Goal: Information Seeking & Learning: Learn about a topic

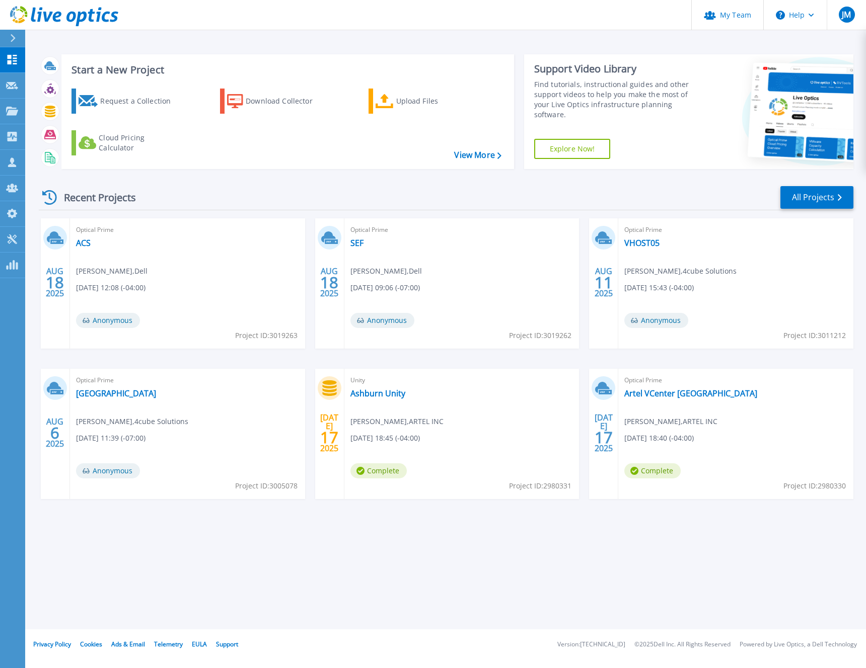
click at [794, 210] on div "Recent Projects All Projects [DATE] Optical Prime ACS [PERSON_NAME] , Dell [DAT…" at bounding box center [446, 352] width 814 height 350
click at [807, 200] on link "All Projects" at bounding box center [816, 197] width 73 height 23
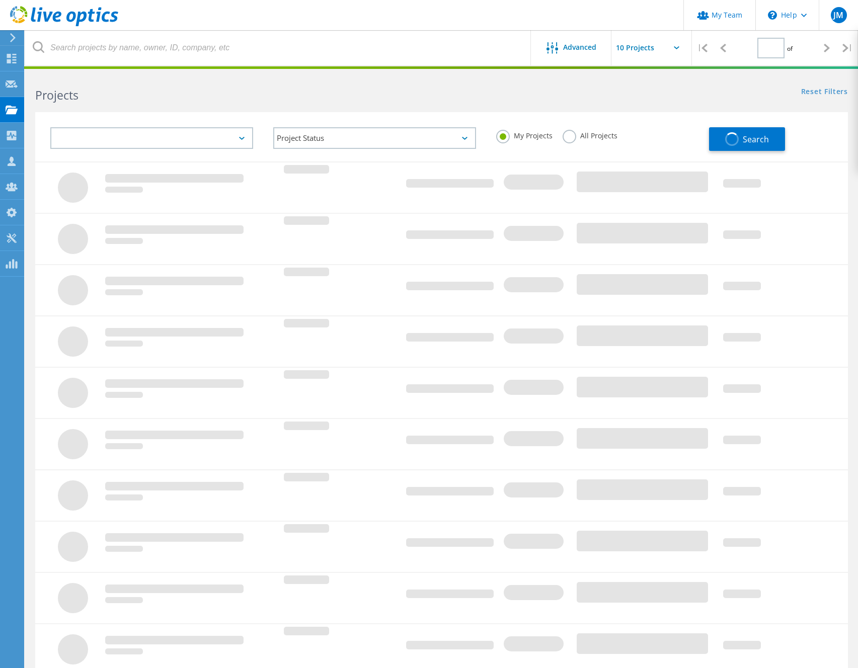
type input "1"
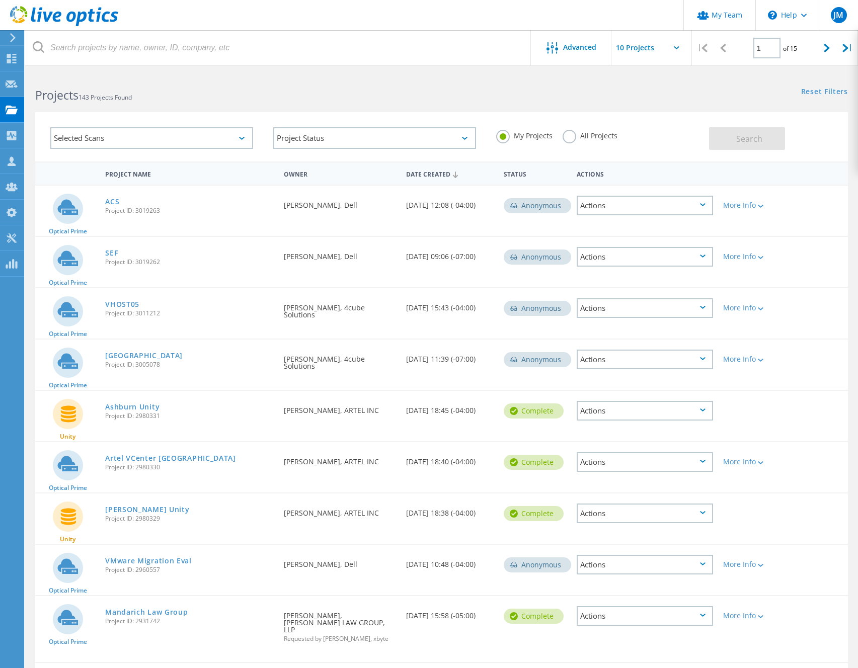
click at [573, 139] on label "All Projects" at bounding box center [590, 135] width 55 height 10
click at [0, 0] on input "All Projects" at bounding box center [0, 0] width 0 height 0
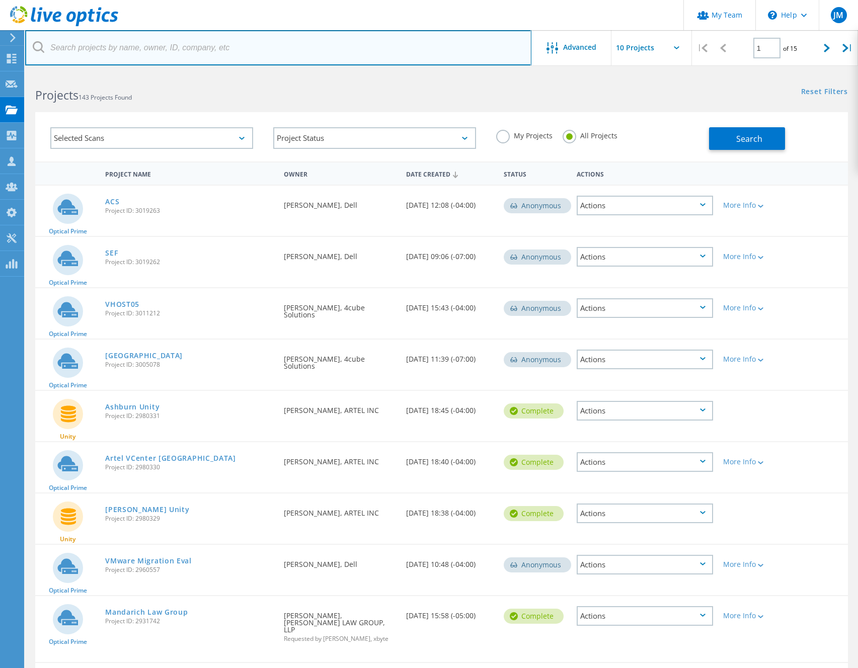
click at [190, 46] on input "text" at bounding box center [278, 47] width 506 height 35
type input "wapello"
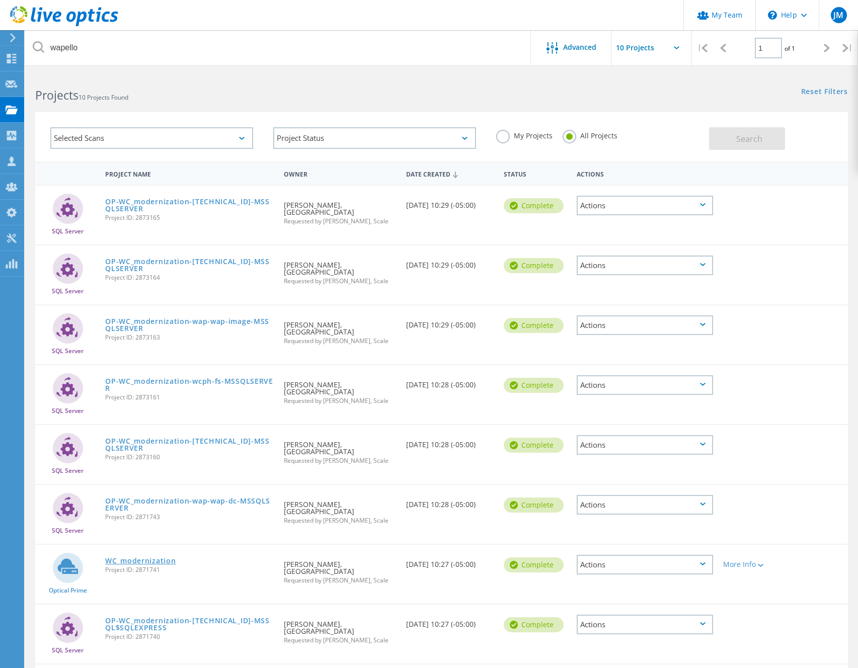
click at [151, 567] on span "Project ID: 2871741" at bounding box center [189, 570] width 169 height 6
click at [150, 558] on link "WC_modernization" at bounding box center [140, 561] width 70 height 7
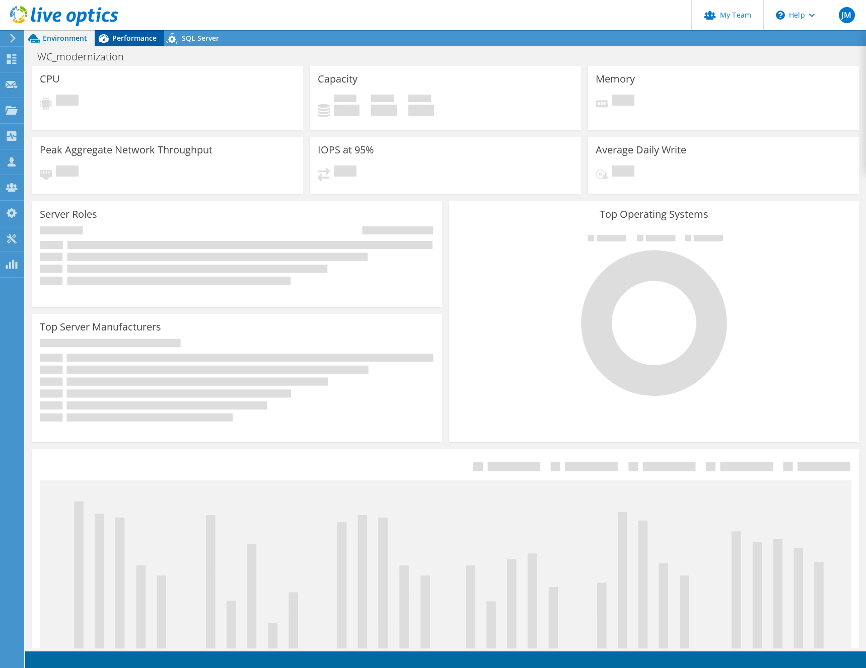
click at [148, 45] on div "Performance" at bounding box center [129, 38] width 69 height 16
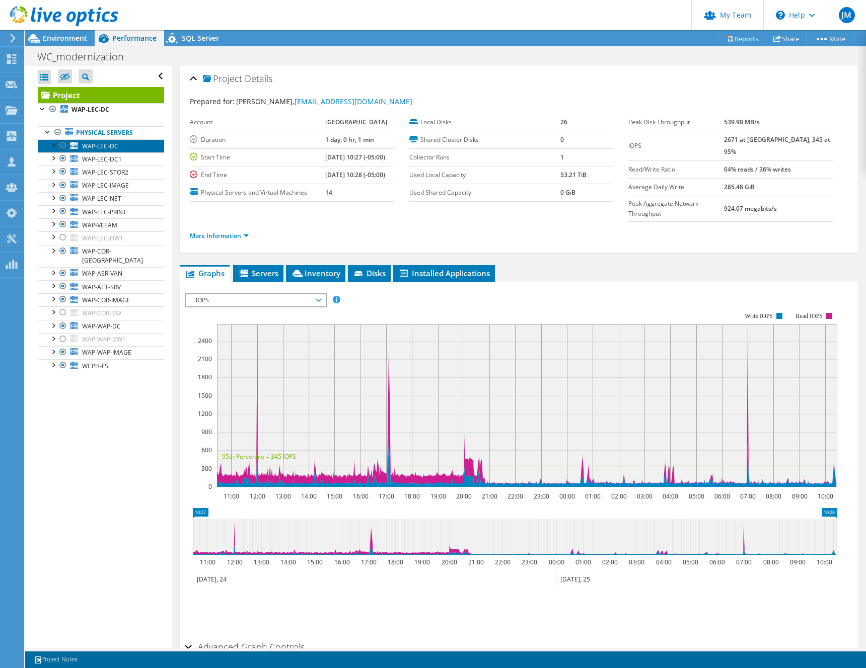
click at [93, 148] on span "WAP-LEC-DC" at bounding box center [100, 146] width 36 height 9
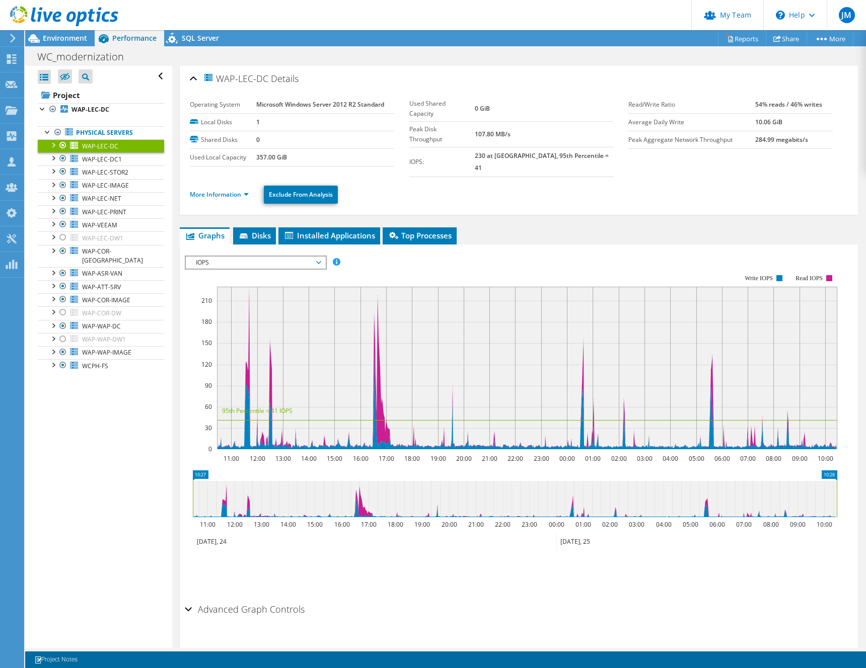
click at [204, 212] on div "WAP-LEC-DC Details Operating System Microsoft Windows Server 2012 R2 Standard L…" at bounding box center [518, 367] width 693 height 603
click at [207, 183] on ul "More Information Exclude From Analysis" at bounding box center [519, 193] width 658 height 21
click at [206, 190] on link "More Information" at bounding box center [219, 194] width 59 height 9
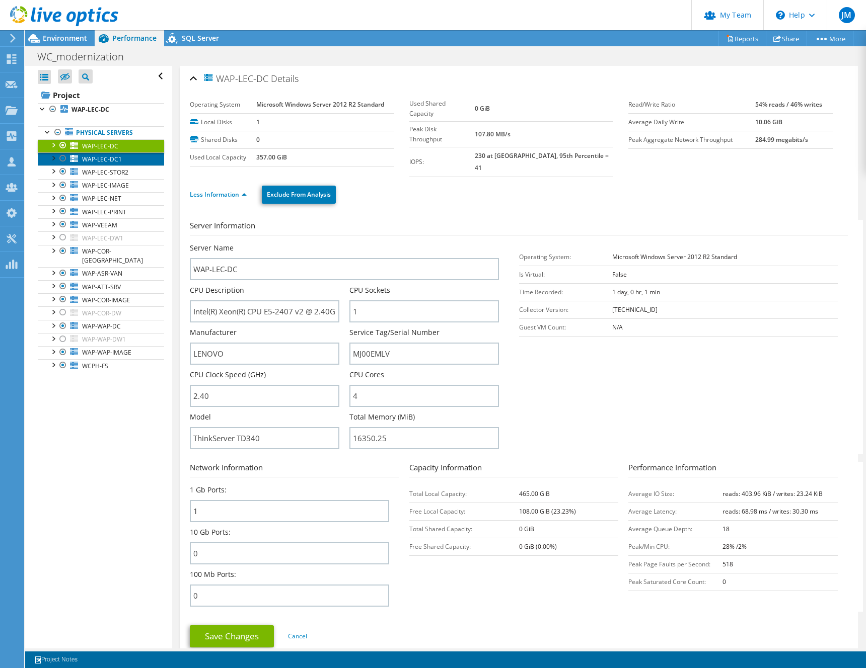
click at [101, 159] on span "WAP-LEC-DC1" at bounding box center [102, 159] width 40 height 9
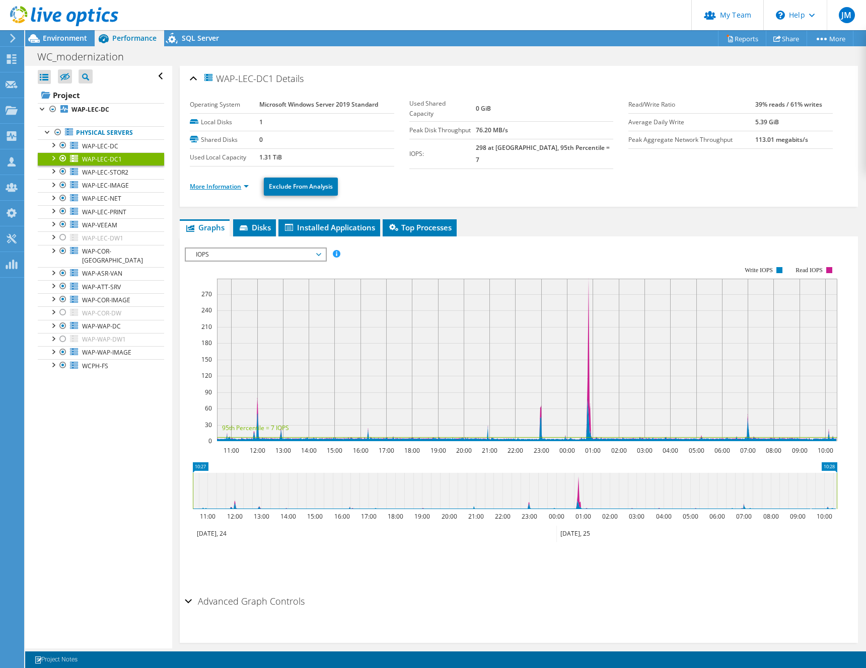
click at [214, 182] on link "More Information" at bounding box center [219, 186] width 59 height 9
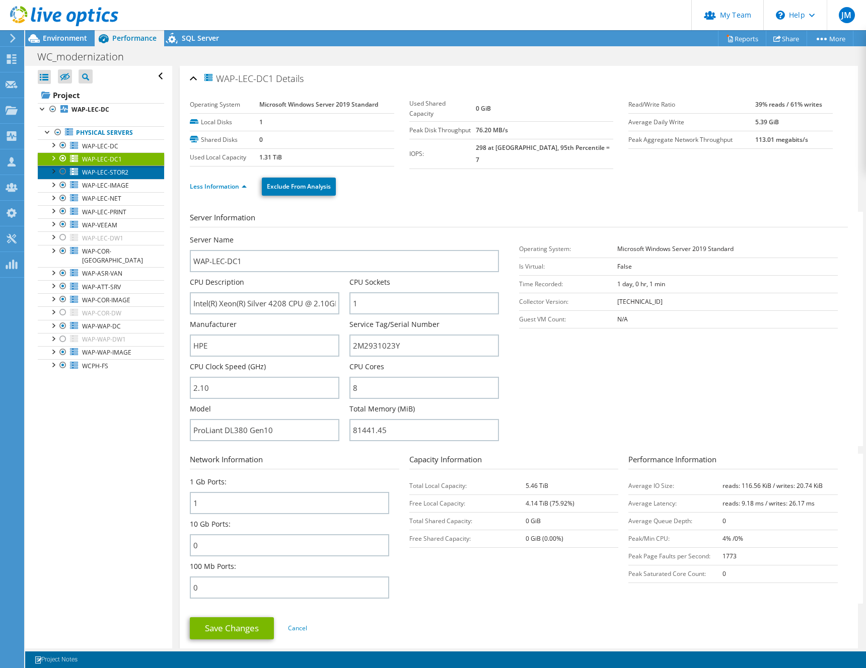
click at [120, 174] on span "WAP-LEC-STOR2" at bounding box center [105, 172] width 46 height 9
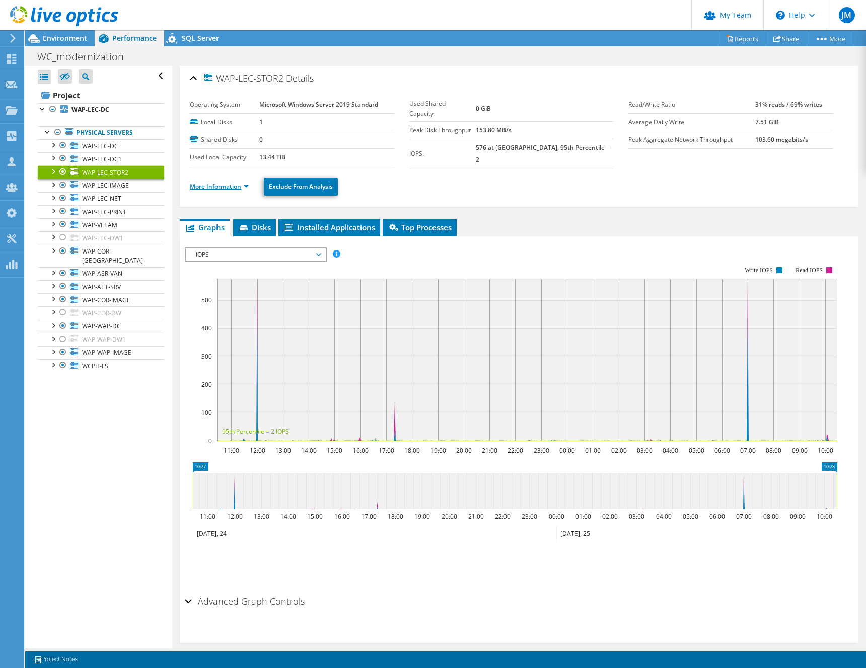
click at [210, 185] on link "More Information" at bounding box center [219, 186] width 59 height 9
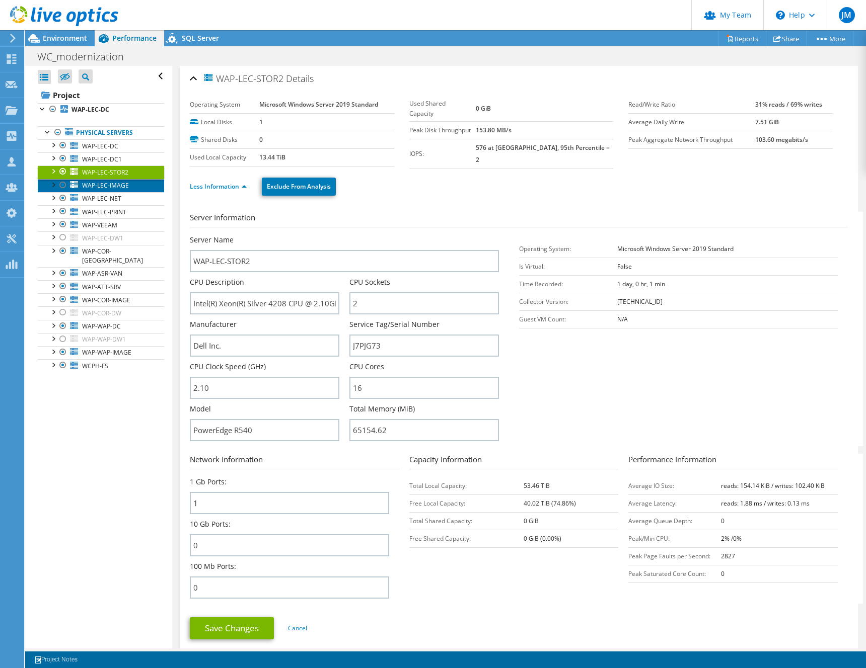
click at [115, 188] on span "WAP-LEC-IMAGE" at bounding box center [105, 185] width 47 height 9
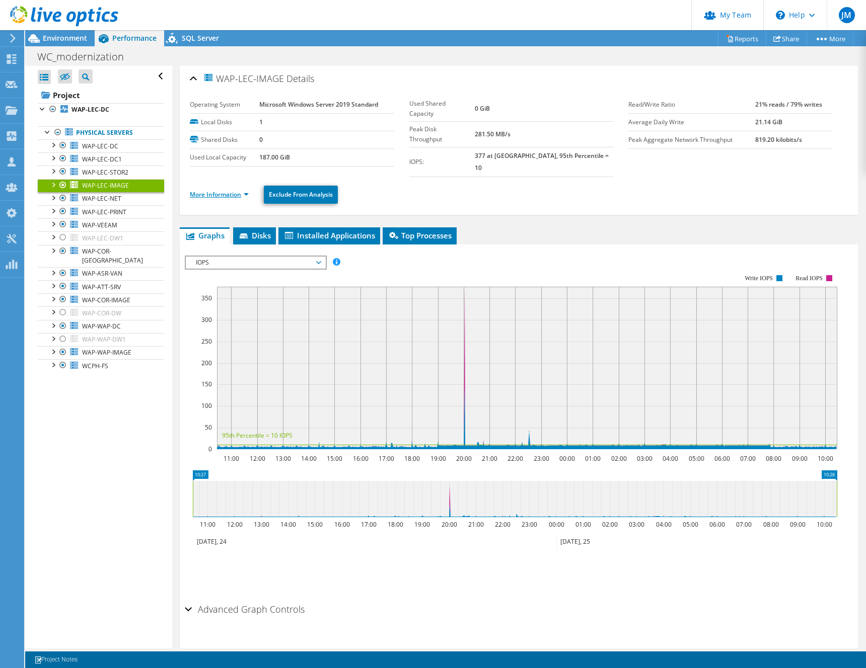
click at [221, 190] on link "More Information" at bounding box center [219, 194] width 59 height 9
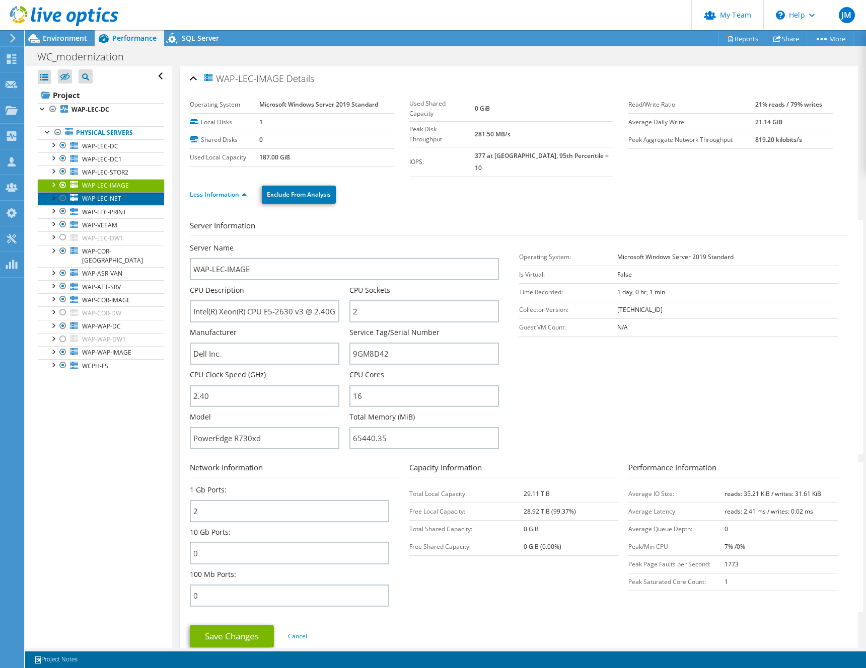
click at [113, 197] on span "WAP-LEC-NET" at bounding box center [101, 198] width 39 height 9
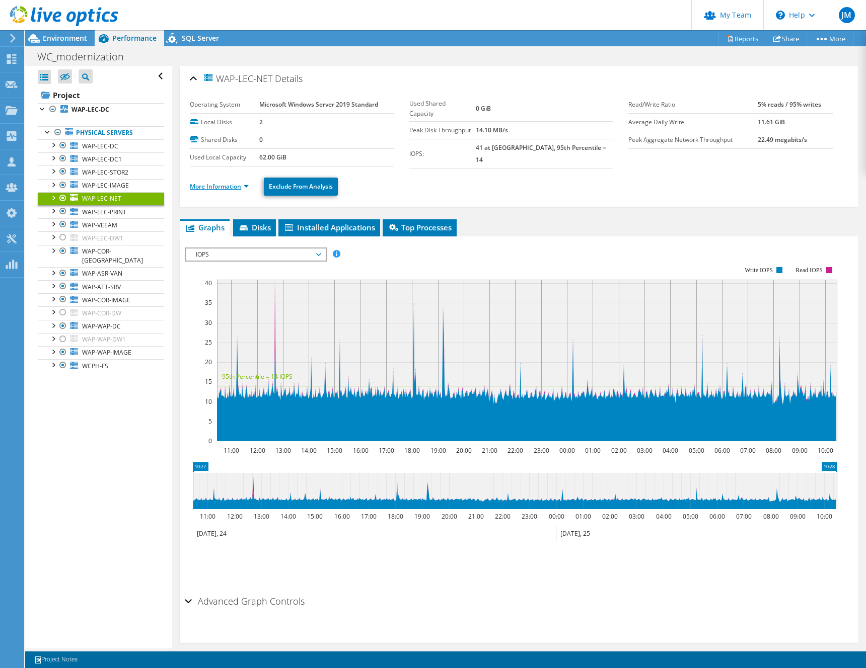
click at [227, 184] on link "More Information" at bounding box center [219, 186] width 59 height 9
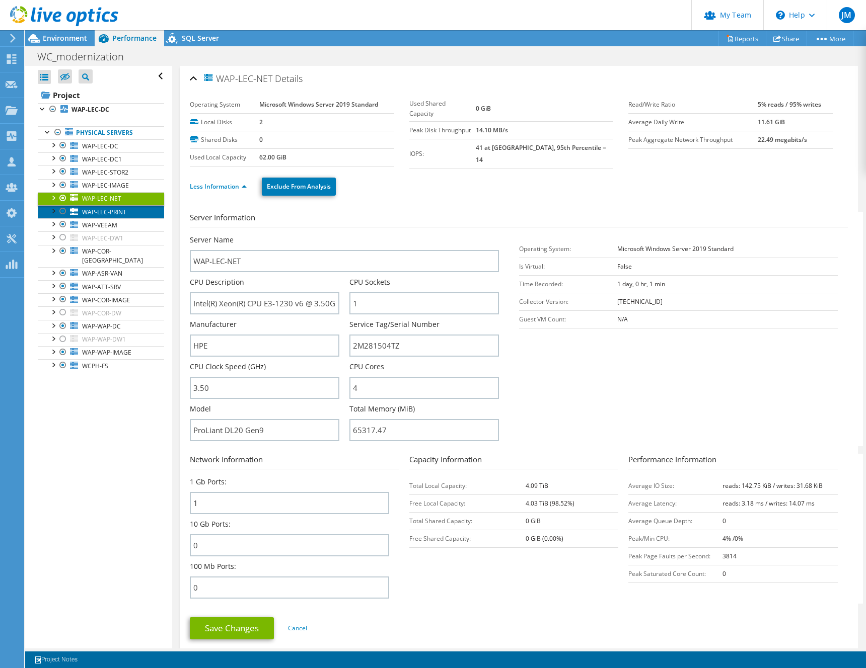
click at [123, 214] on span "WAP-LEC-PRINT" at bounding box center [104, 212] width 44 height 9
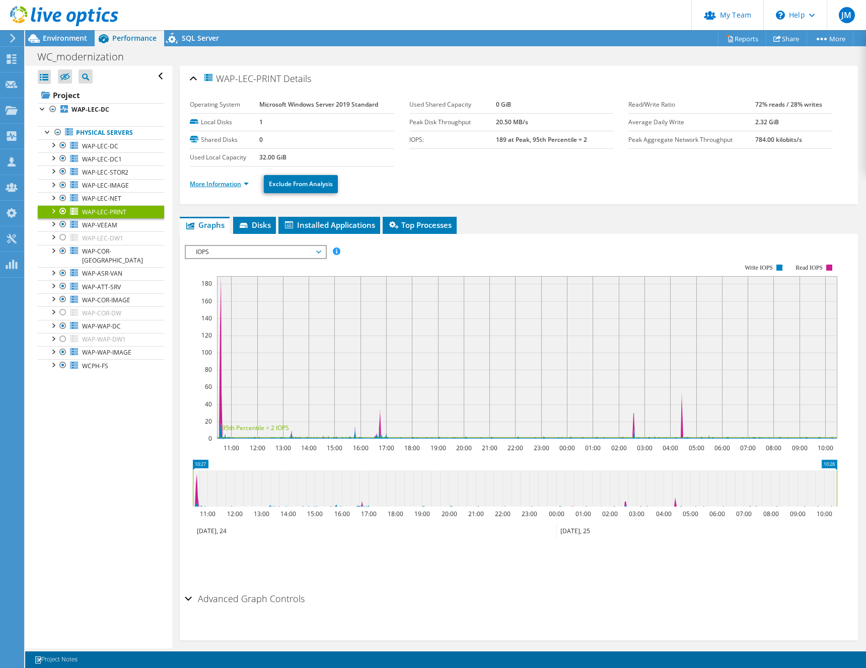
click at [211, 183] on link "More Information" at bounding box center [219, 184] width 59 height 9
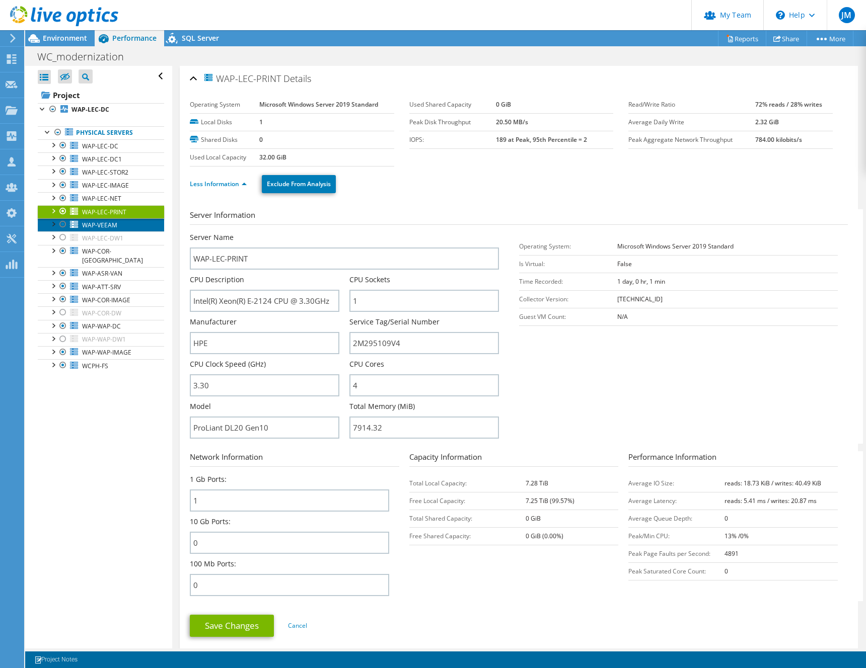
click at [111, 229] on span "WAP-VEEAM" at bounding box center [99, 225] width 35 height 9
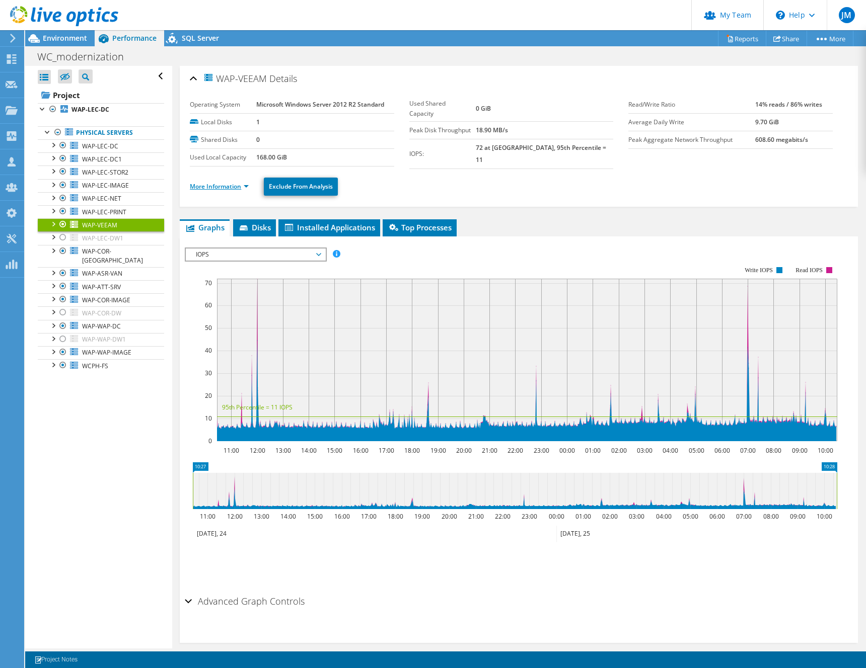
click at [215, 184] on link "More Information" at bounding box center [219, 186] width 59 height 9
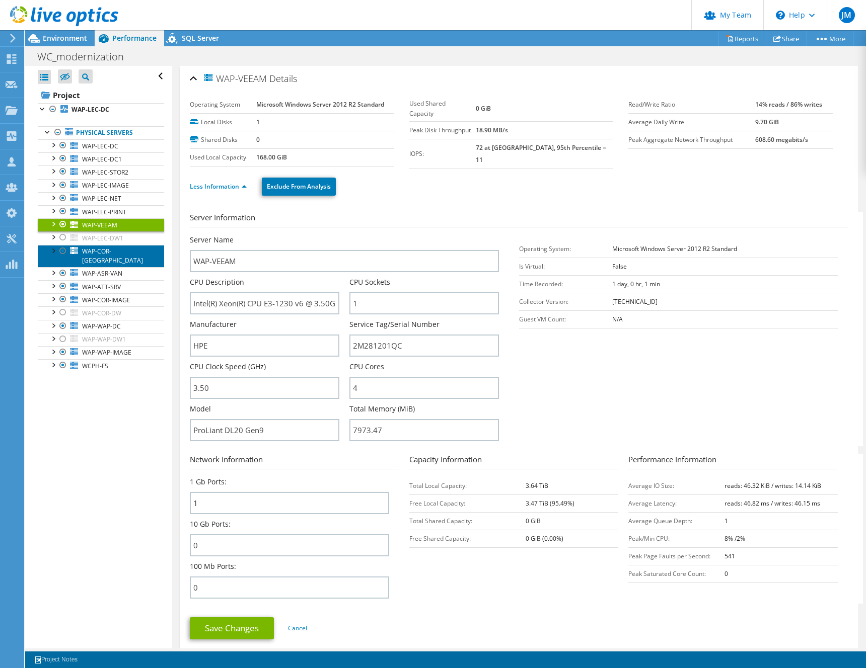
click at [99, 250] on span "WAP-COR-[GEOGRAPHIC_DATA]" at bounding box center [112, 256] width 61 height 18
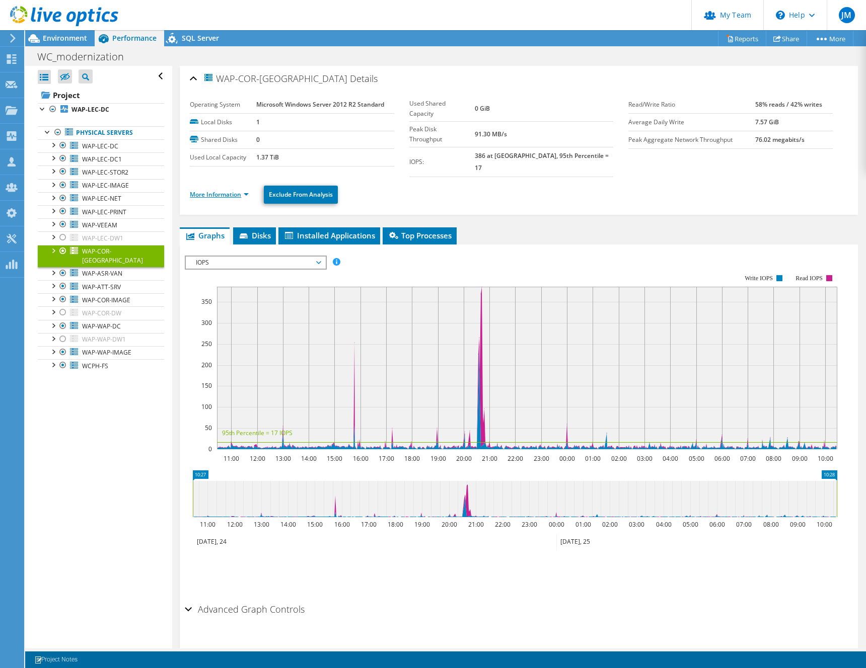
click at [224, 190] on link "More Information" at bounding box center [219, 194] width 59 height 9
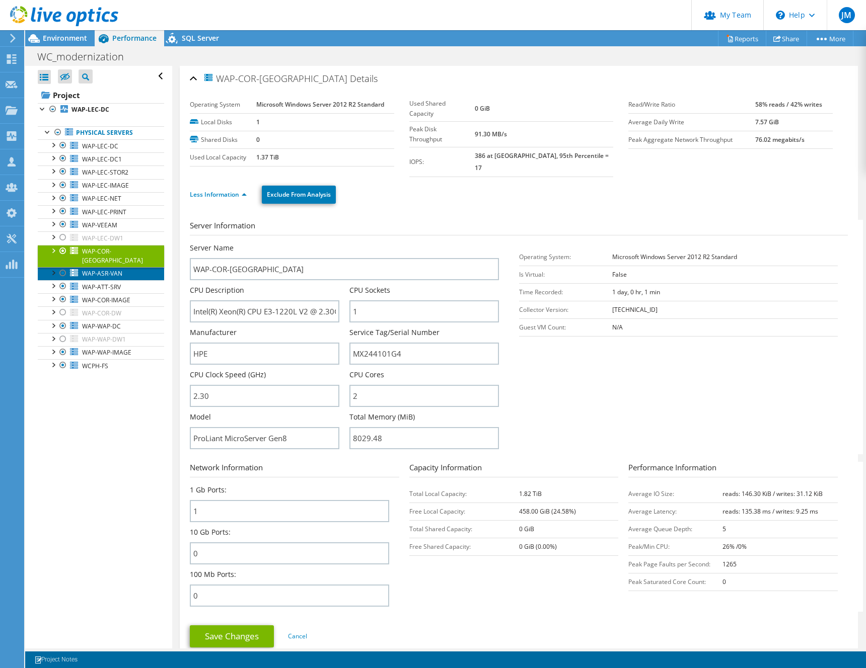
click at [117, 269] on span "WAP-ASR-VAN" at bounding box center [102, 273] width 40 height 9
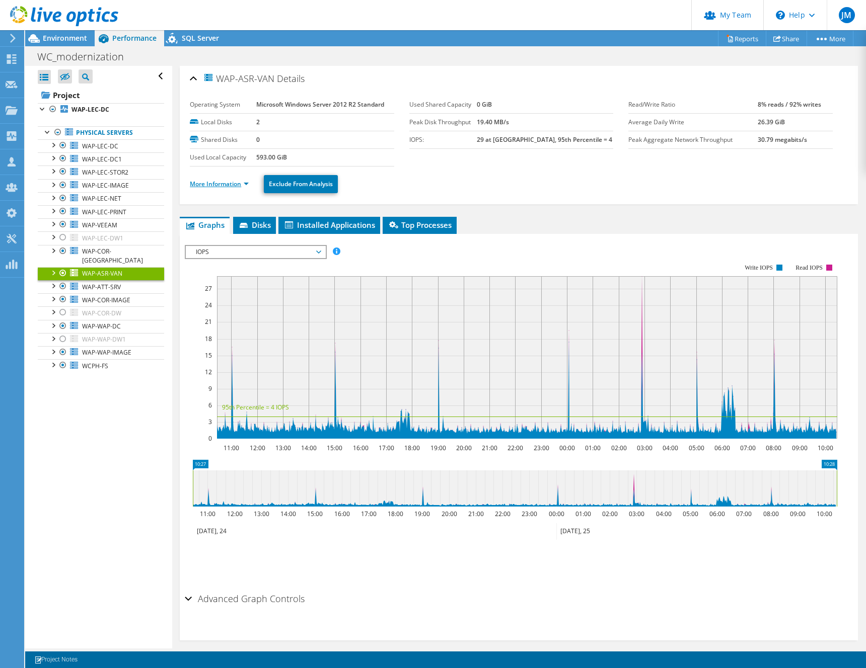
click at [215, 185] on link "More Information" at bounding box center [219, 184] width 59 height 9
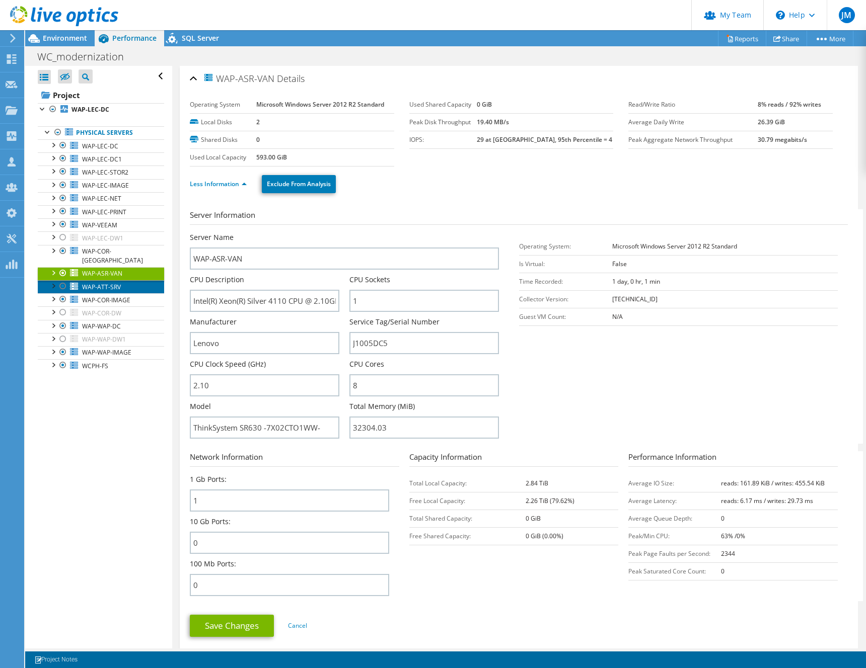
click at [112, 283] on span "WAP-ATT-SRV" at bounding box center [101, 287] width 39 height 9
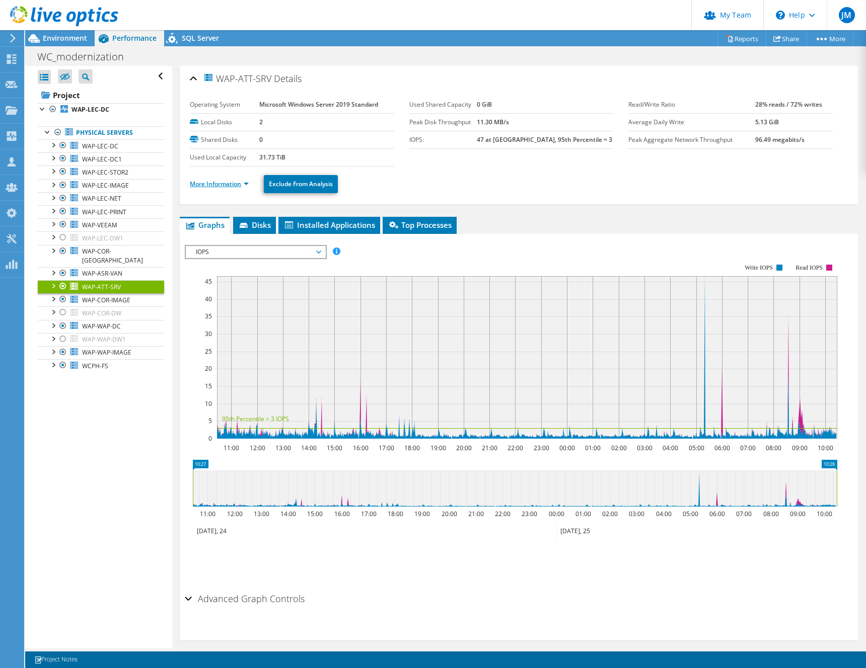
click at [213, 187] on link "More Information" at bounding box center [219, 184] width 59 height 9
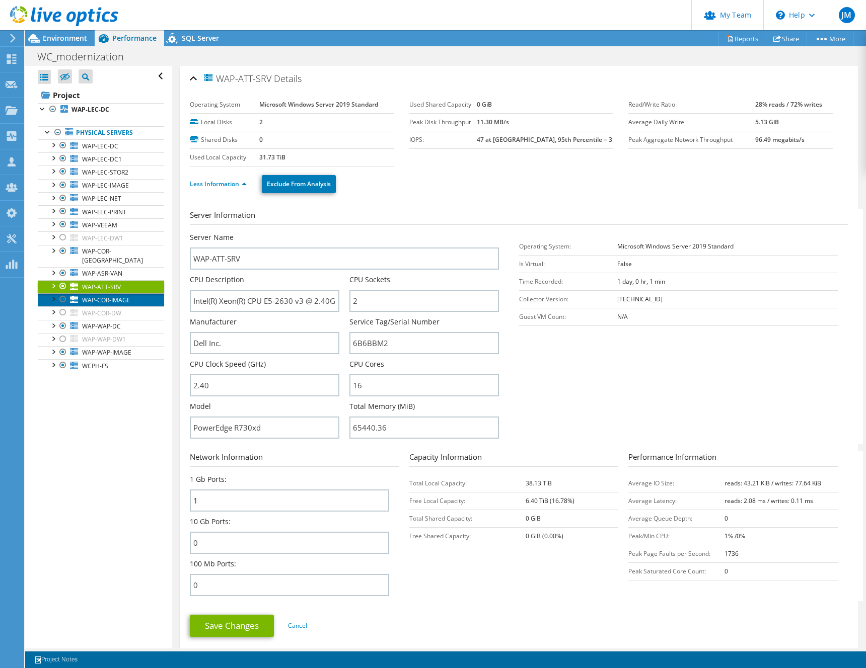
click at [107, 293] on link "WAP-COR-IMAGE" at bounding box center [101, 299] width 126 height 13
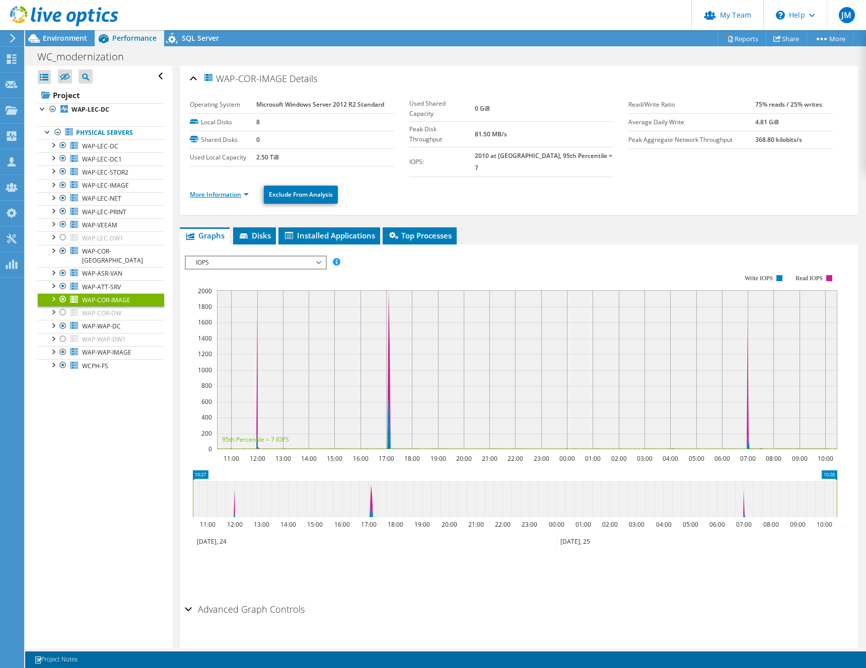
click at [221, 190] on link "More Information" at bounding box center [219, 194] width 59 height 9
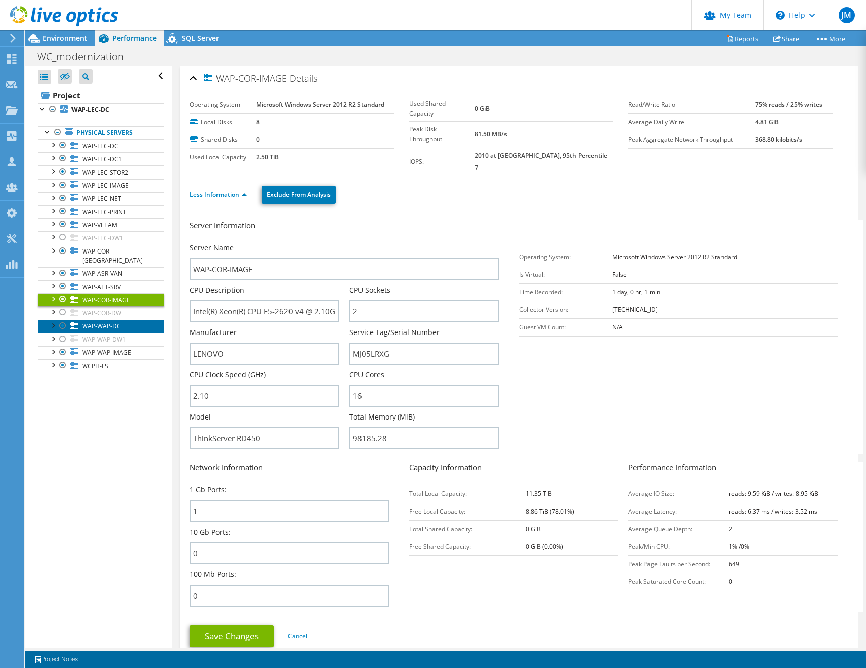
click at [99, 322] on span "WAP-WAP-DC" at bounding box center [101, 326] width 39 height 9
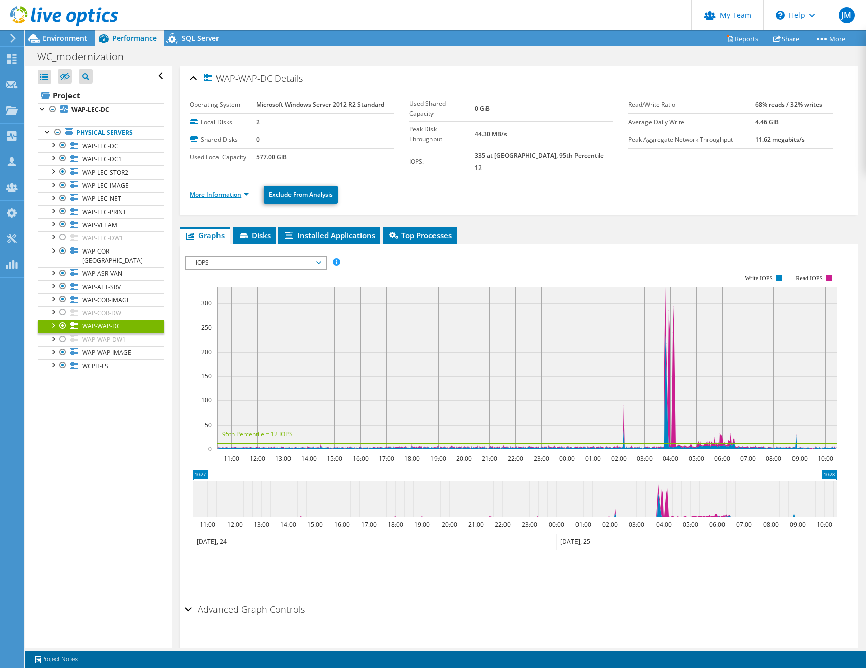
click at [220, 190] on link "More Information" at bounding box center [219, 194] width 59 height 9
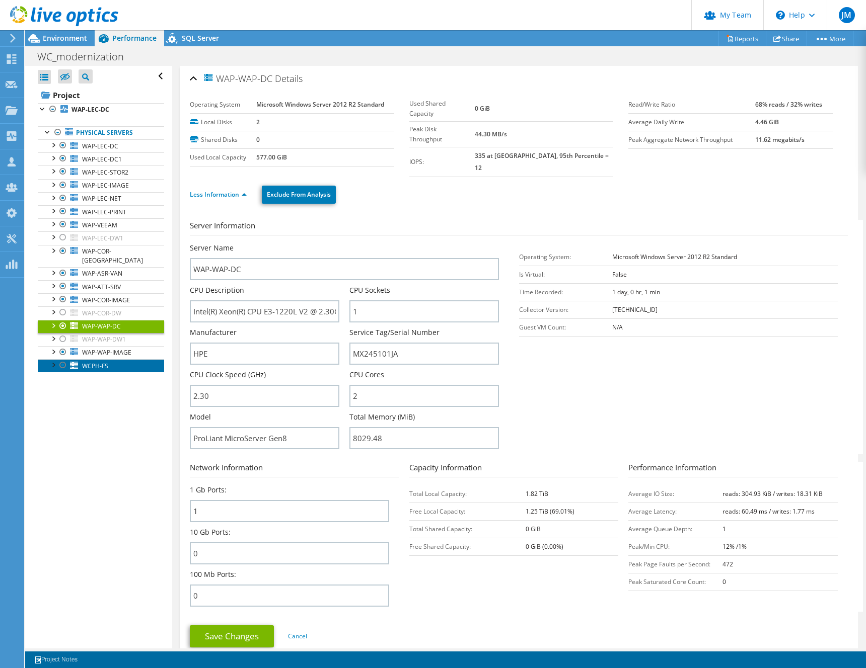
click at [95, 362] on span "WCPH-FS" at bounding box center [95, 366] width 26 height 9
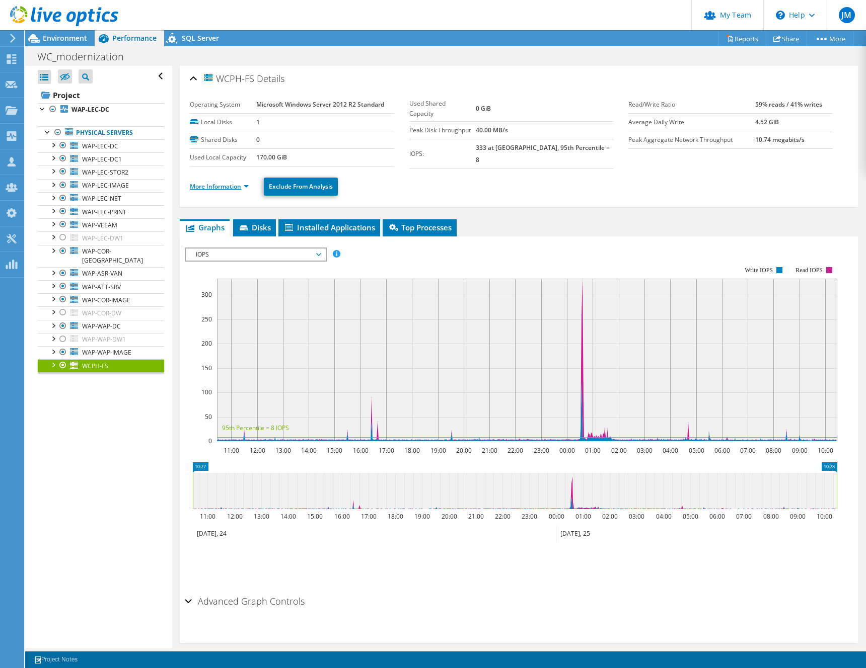
click at [222, 186] on link "More Information" at bounding box center [219, 186] width 59 height 9
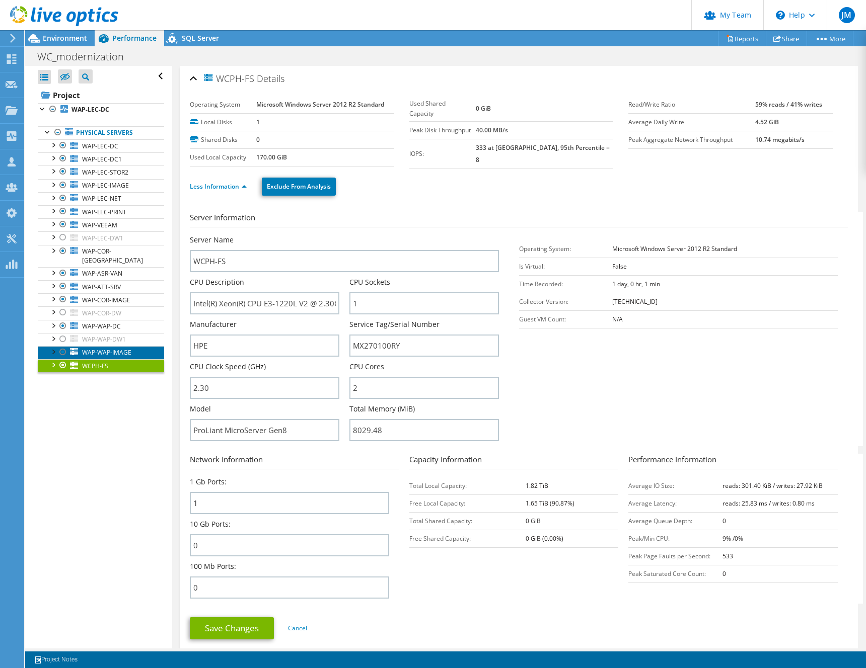
click at [92, 346] on link "WAP-WAP-IMAGE" at bounding box center [101, 352] width 126 height 13
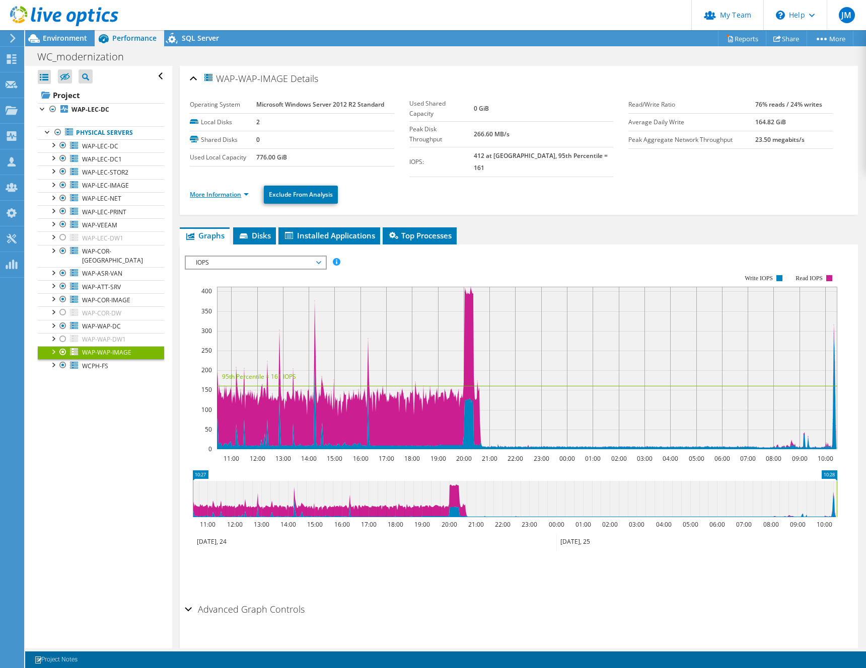
click at [217, 190] on link "More Information" at bounding box center [219, 194] width 59 height 9
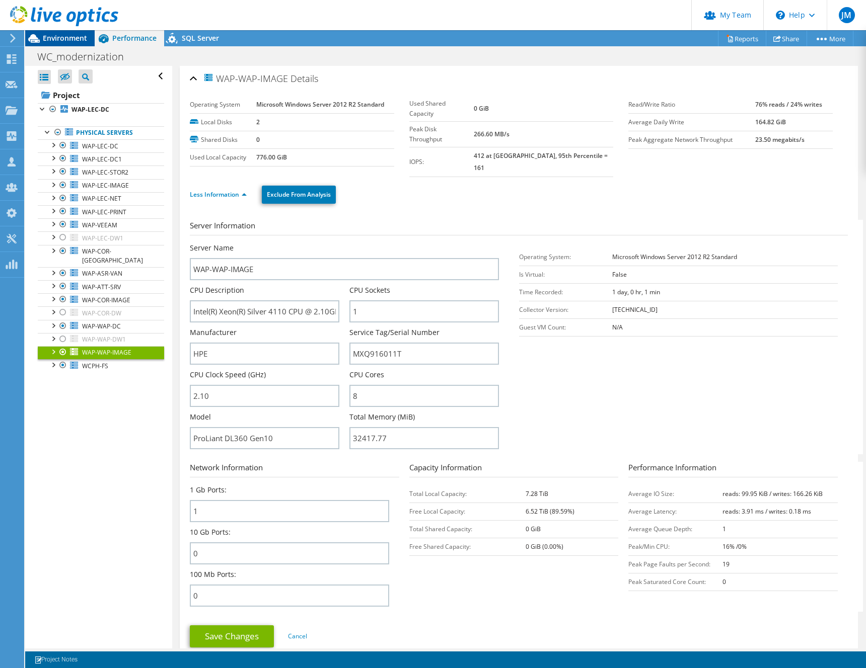
click at [77, 39] on span "Environment" at bounding box center [65, 38] width 44 height 10
